Goal: Navigation & Orientation: Go to known website

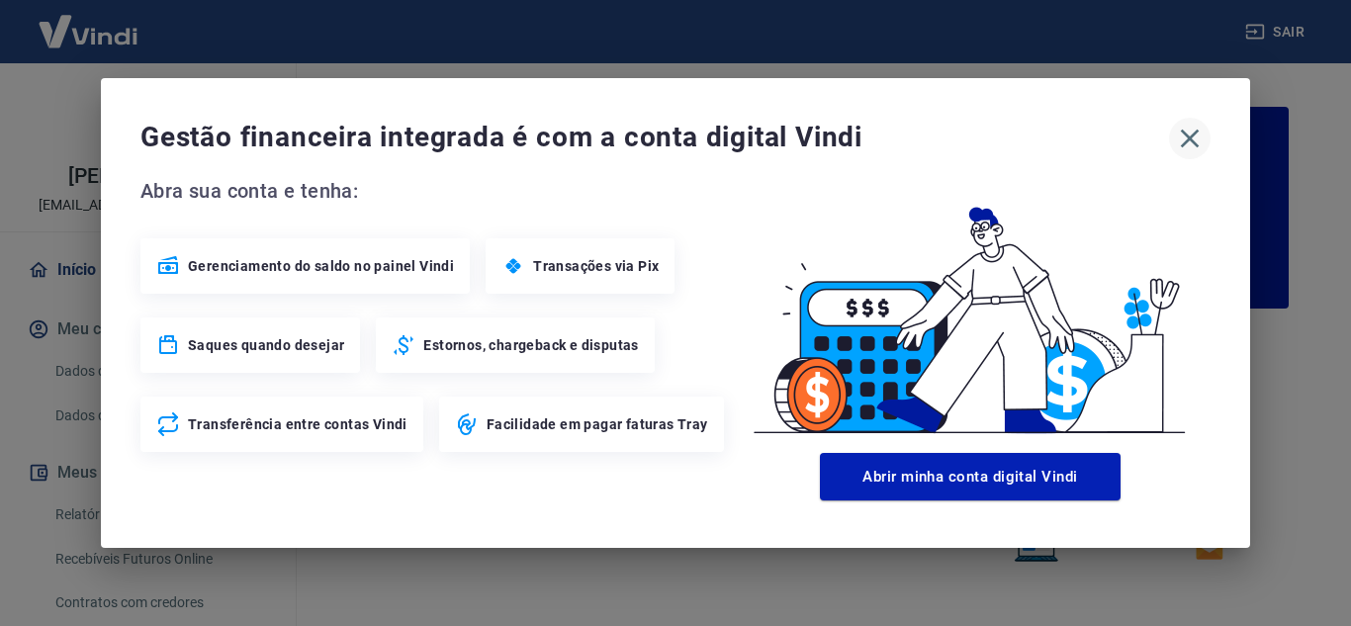
click at [1194, 137] on icon "button" at bounding box center [1190, 139] width 32 height 32
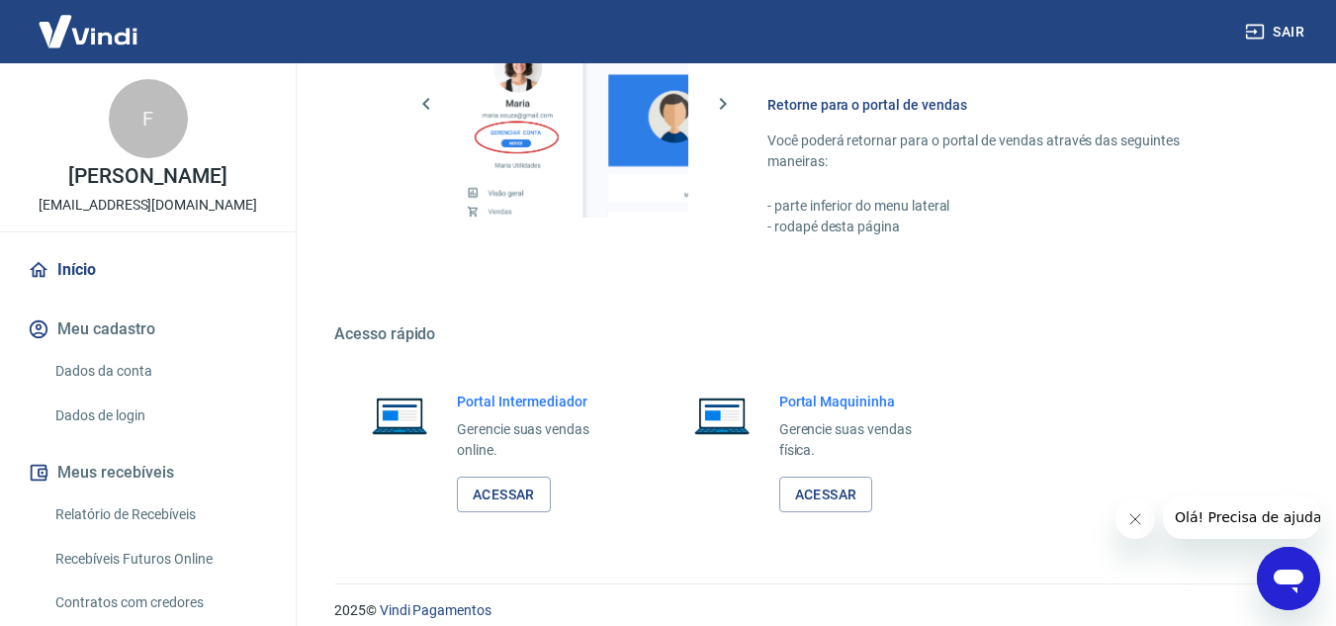
scroll to position [1202, 0]
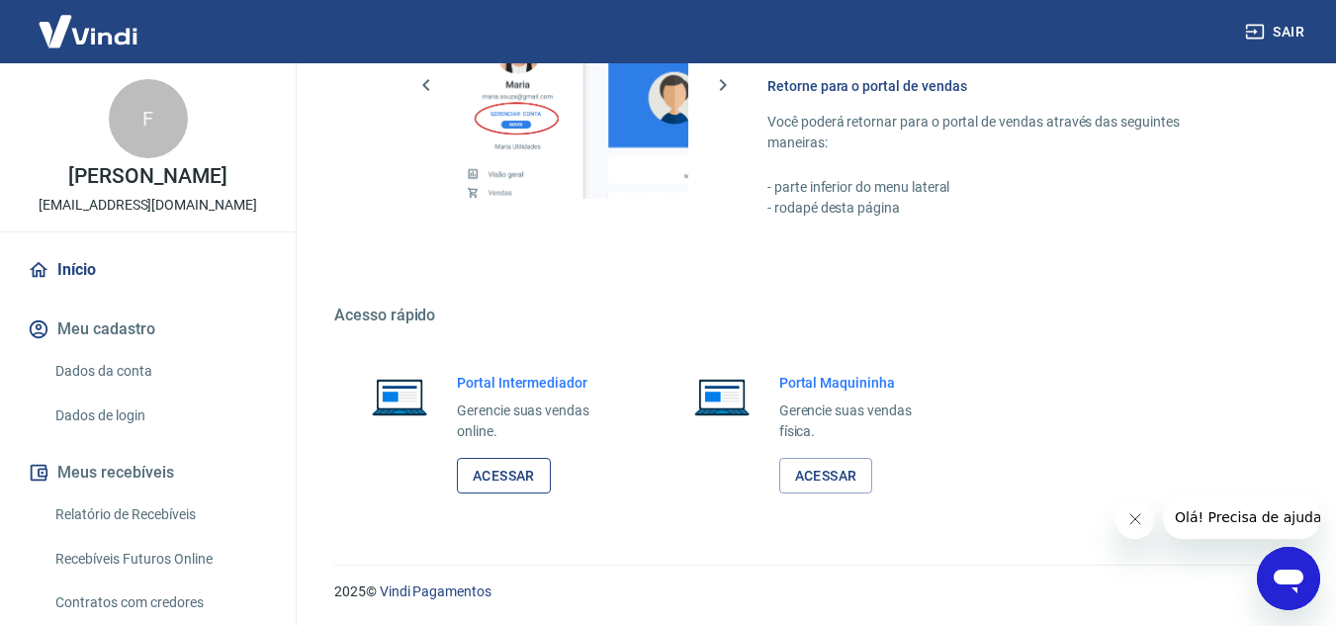
click at [516, 468] on link "Acessar" at bounding box center [504, 476] width 94 height 37
click at [479, 467] on link "Acessar" at bounding box center [504, 476] width 94 height 37
